Goal: Task Accomplishment & Management: Manage account settings

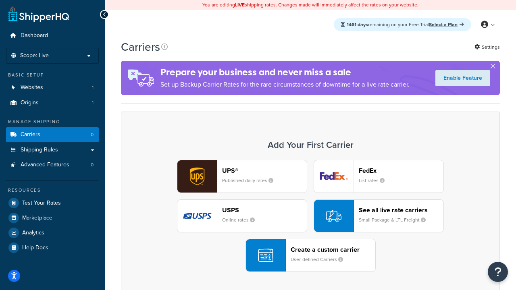
click at [310, 216] on div "UPS® Published daily rates FedEx List rates USPS Online rates See all live rate…" at bounding box center [310, 216] width 362 height 112
click at [401, 170] on header "FedEx" at bounding box center [401, 171] width 85 height 8
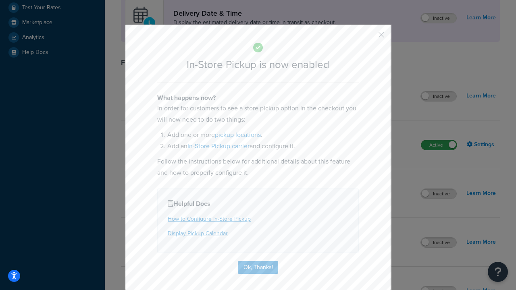
scroll to position [226, 0]
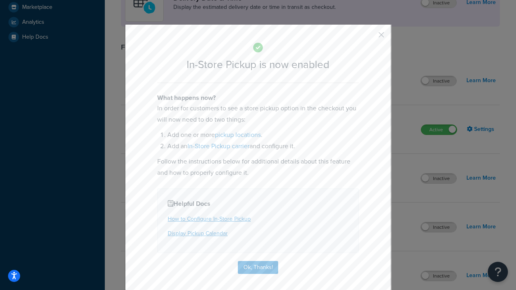
click at [369, 37] on button "button" at bounding box center [369, 38] width 2 height 2
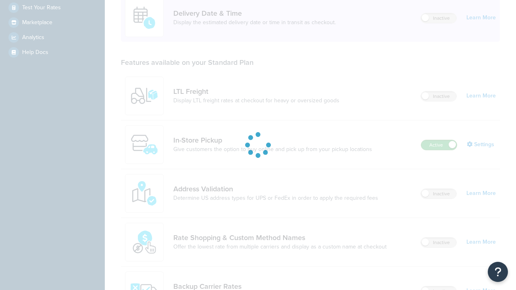
click at [439, 145] on label "Active" at bounding box center [438, 145] width 35 height 10
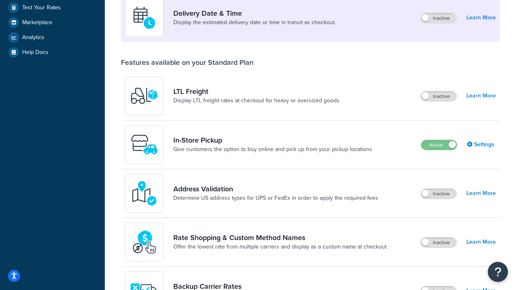
scroll to position [195, 0]
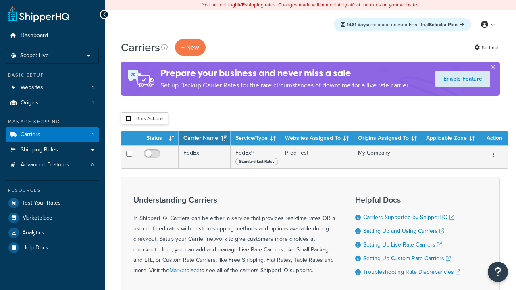
click at [128, 119] on input "checkbox" at bounding box center [128, 119] width 6 height 6
checkbox input "true"
click at [0, 0] on button "Delete" at bounding box center [0, 0] width 0 height 0
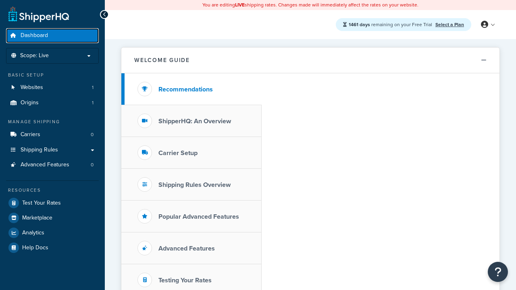
click at [34, 35] on span "Dashboard" at bounding box center [34, 35] width 27 height 7
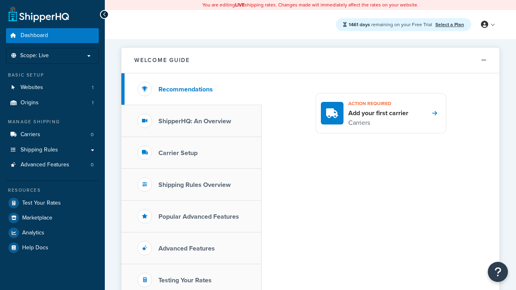
click at [487, 25] on icon at bounding box center [484, 24] width 7 height 7
click at [0, 0] on span "Contact Us" at bounding box center [0, 0] width 0 height 0
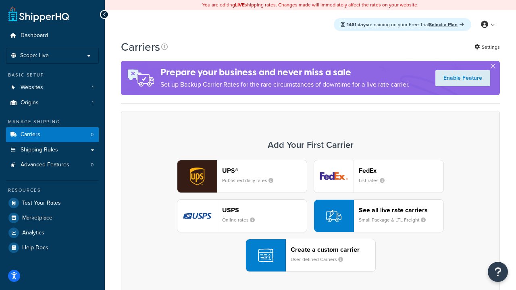
click at [310, 216] on div "UPS® Published daily rates FedEx List rates USPS Online rates See all live rate…" at bounding box center [310, 216] width 362 height 112
click at [401, 170] on header "FedEx" at bounding box center [401, 171] width 85 height 8
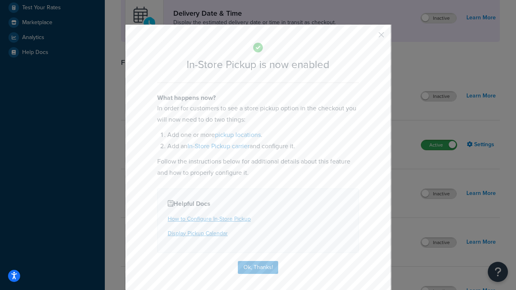
scroll to position [226, 0]
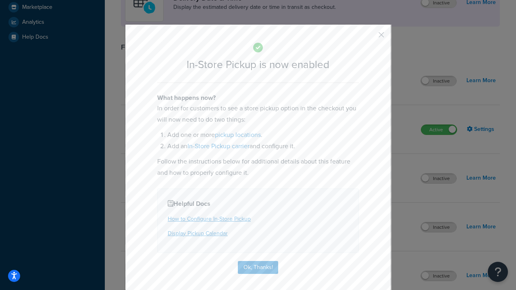
click at [369, 37] on button "button" at bounding box center [369, 38] width 2 height 2
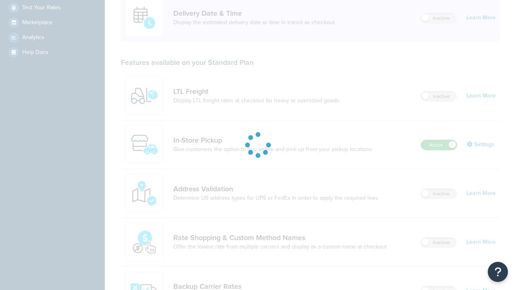
click at [439, 140] on label "Active" at bounding box center [438, 145] width 35 height 10
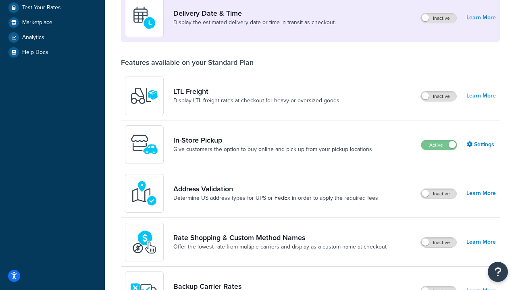
scroll to position [351, 0]
